Goal: Find specific page/section: Find specific page/section

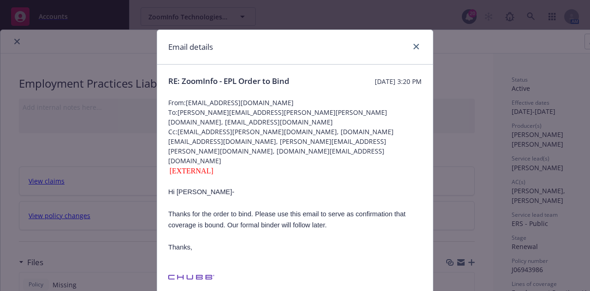
scroll to position [138, 0]
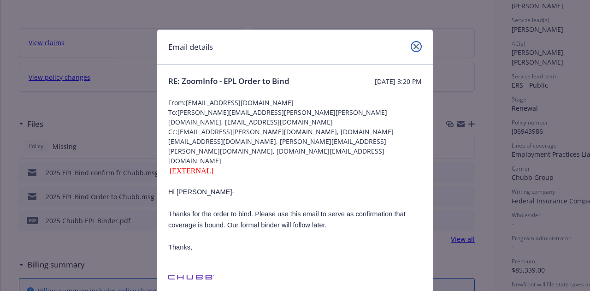
click at [414, 49] on icon "close" at bounding box center [417, 47] width 6 height 6
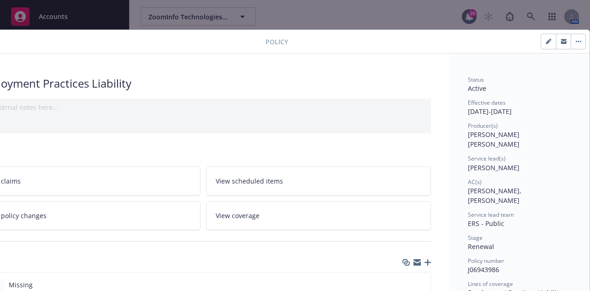
scroll to position [0, 0]
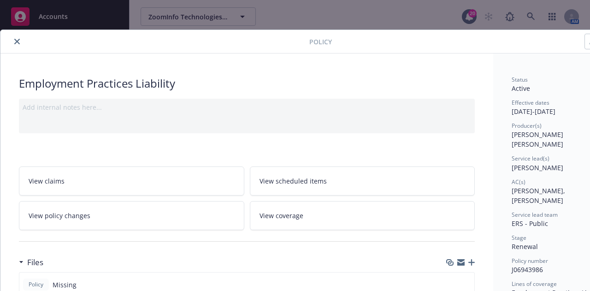
click at [20, 37] on button "close" at bounding box center [17, 41] width 11 height 11
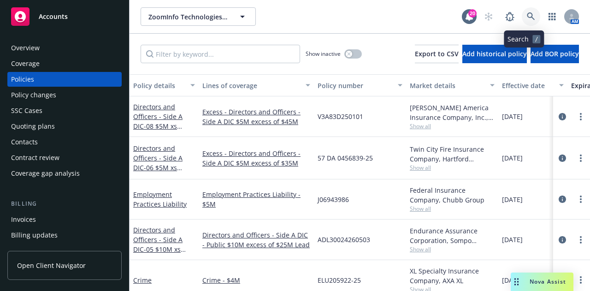
click at [524, 11] on link at bounding box center [531, 16] width 18 height 18
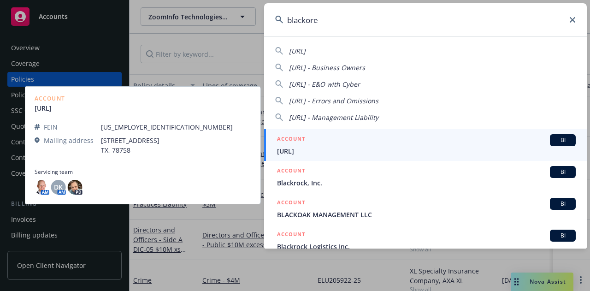
type input "blackore"
click at [408, 159] on link "ACCOUNT BI BlackOre.ai" at bounding box center [425, 145] width 323 height 32
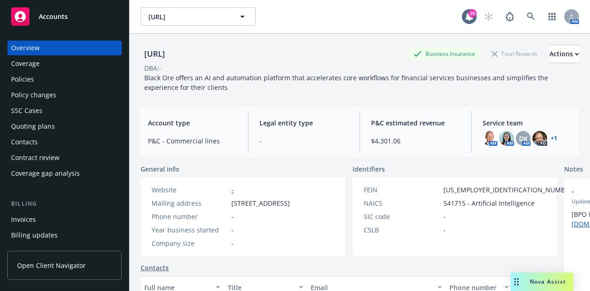
click at [408, 159] on div "BlackOre.ai Business Insurance Total Rewards Actions DBA: - Black Ore offers an…" at bounding box center [360, 174] width 438 height 280
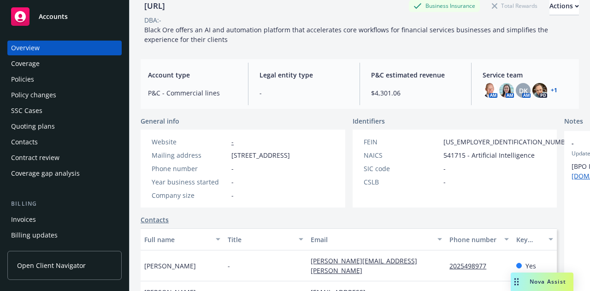
scroll to position [47, 0]
click at [70, 128] on div "Quoting plans" at bounding box center [64, 126] width 107 height 15
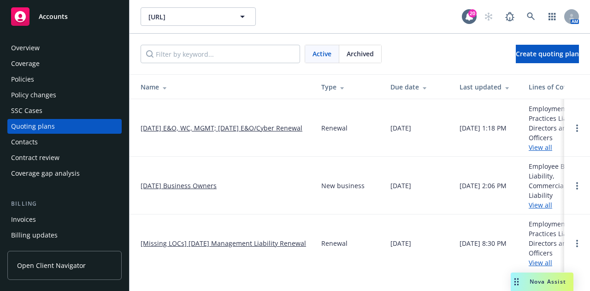
click at [190, 123] on link "11/02/25 E&O, WC, MGMT; 11/13/25 E&O/Cyber Renewal" at bounding box center [222, 128] width 162 height 10
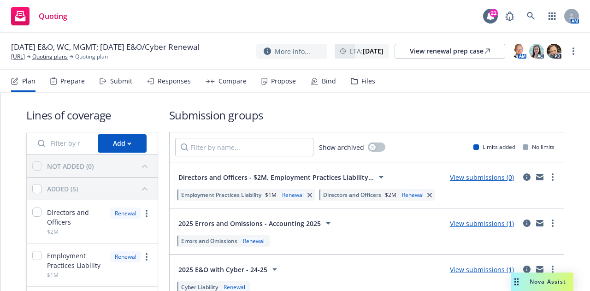
click at [361, 79] on div "Files" at bounding box center [368, 80] width 14 height 7
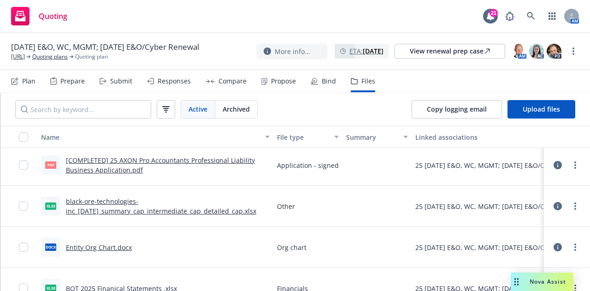
scroll to position [119, 0]
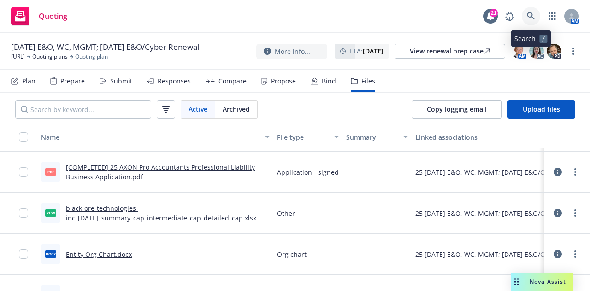
click at [532, 14] on icon at bounding box center [531, 16] width 8 height 8
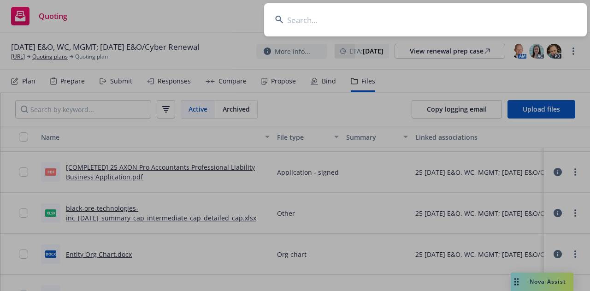
click at [532, 14] on input at bounding box center [425, 19] width 323 height 33
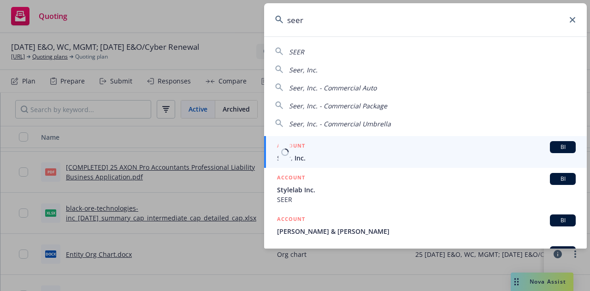
type input "seer"
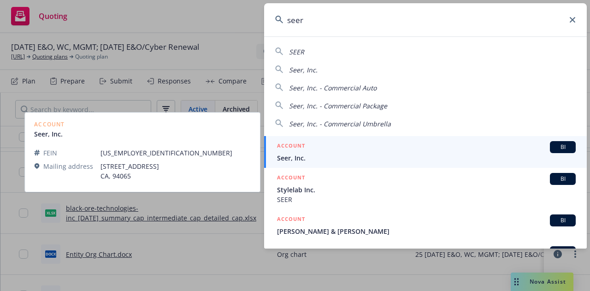
click at [311, 150] on div "ACCOUNT BI" at bounding box center [426, 147] width 299 height 12
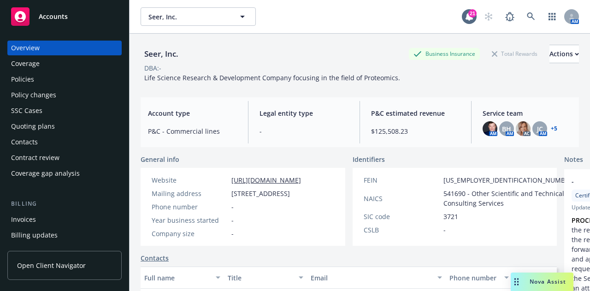
click at [396, 18] on div "Seer, Inc. Seer, Inc." at bounding box center [301, 16] width 321 height 18
